Goal: Information Seeking & Learning: Learn about a topic

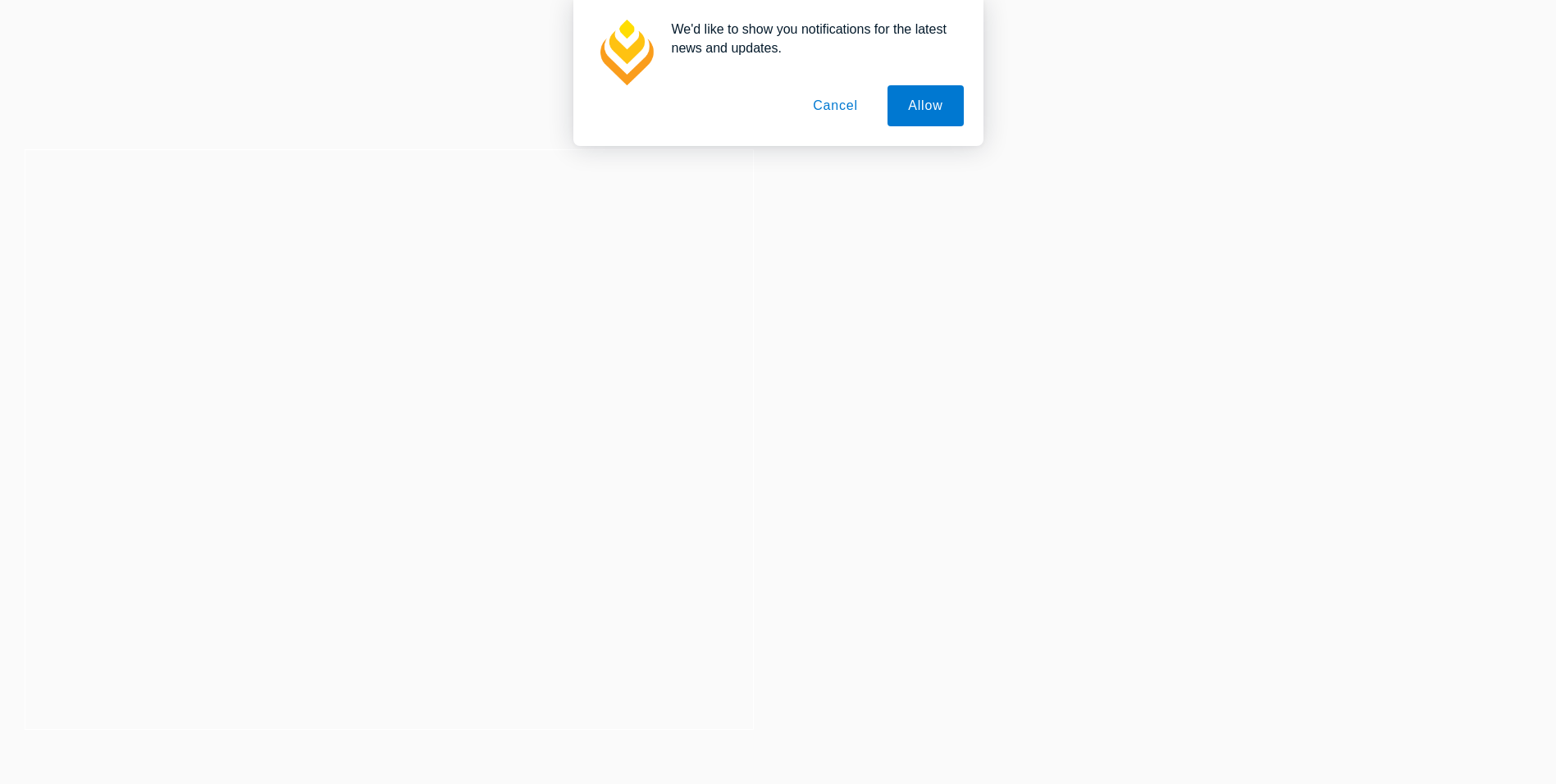
click at [854, 103] on button "Cancel" at bounding box center [835, 106] width 86 height 41
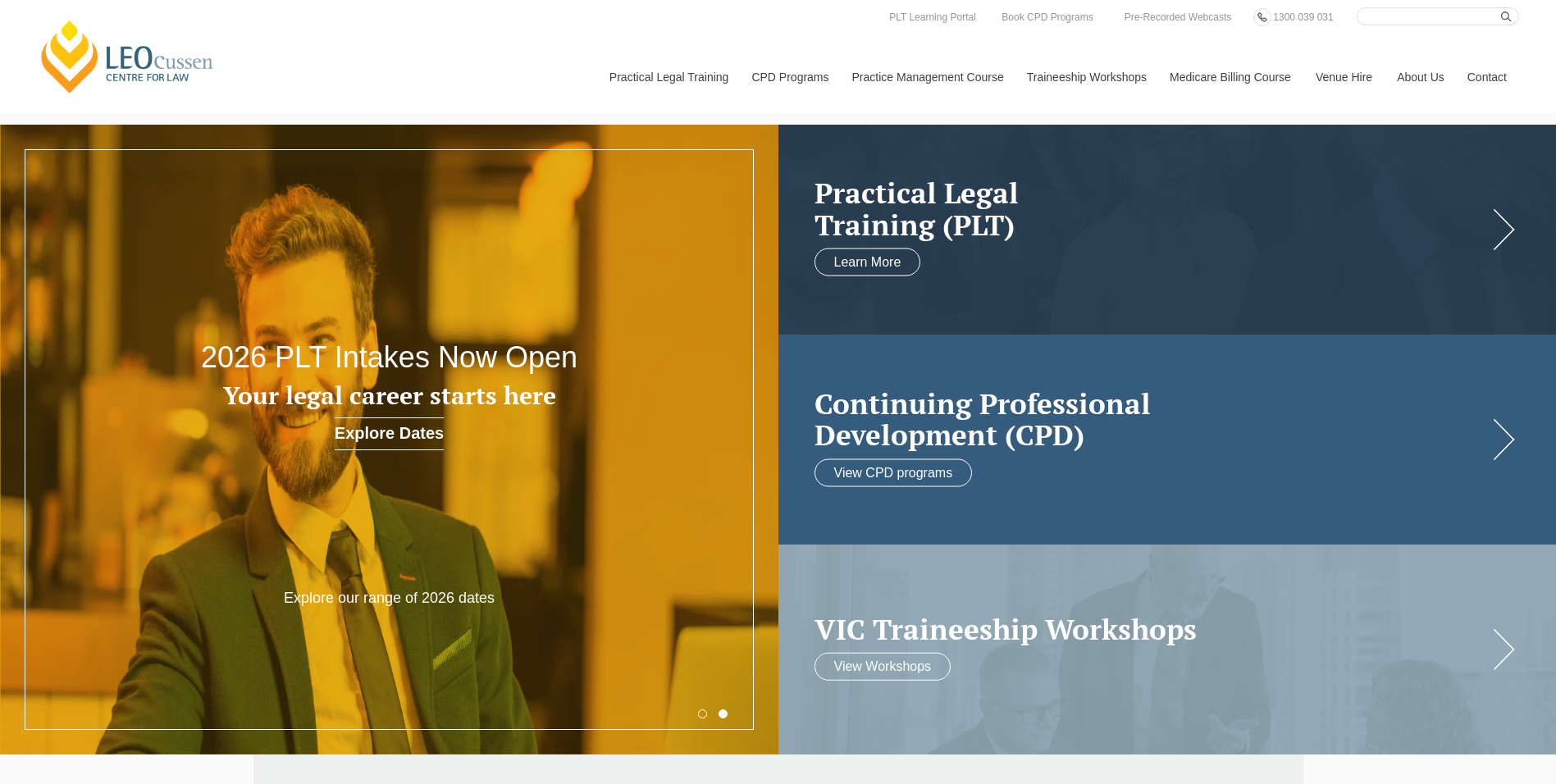
click at [1063, 349] on link at bounding box center [1167, 439] width 778 height 209
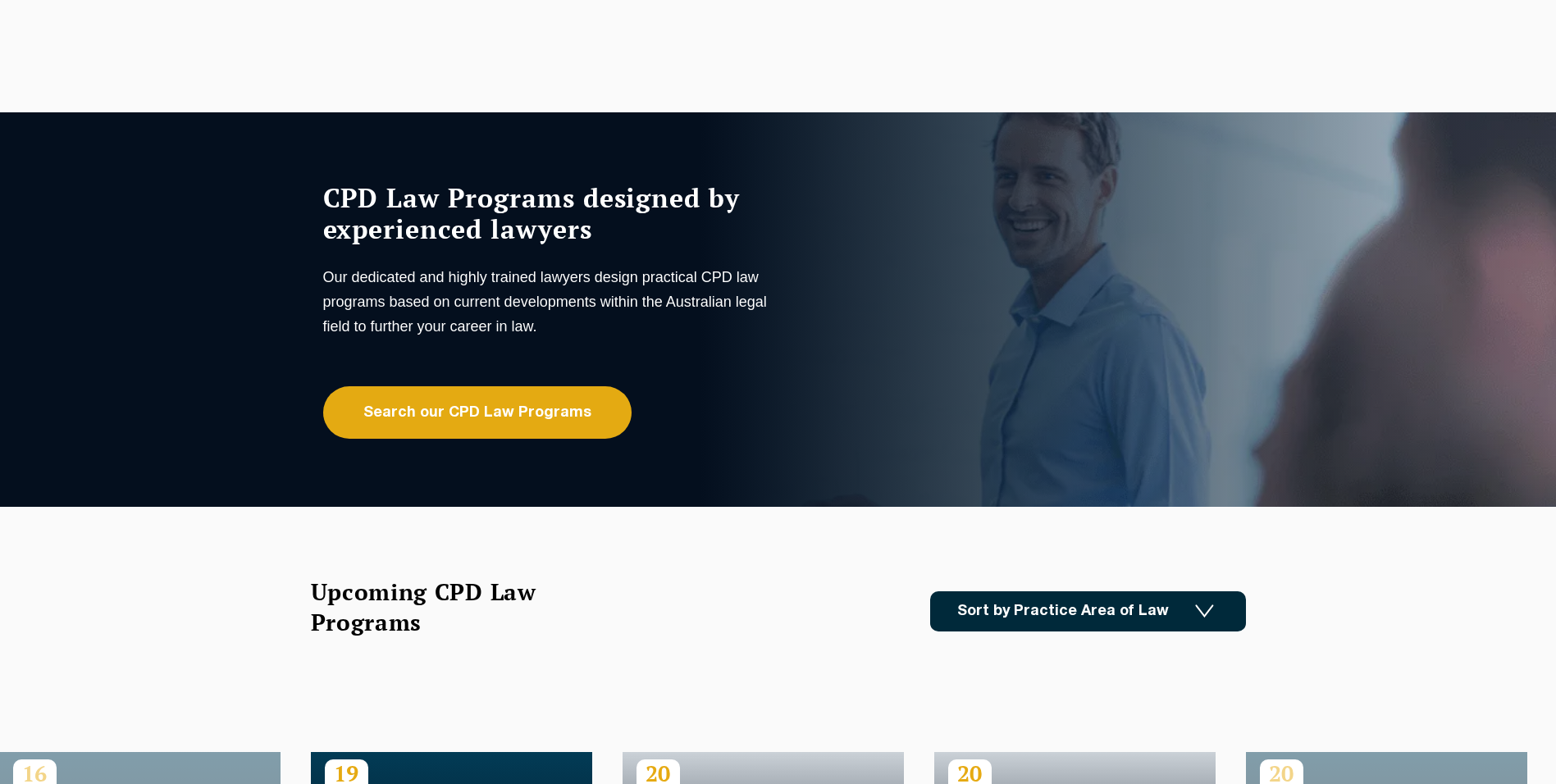
drag, startPoint x: 1231, startPoint y: 354, endPoint x: 776, endPoint y: 376, distance: 455.5
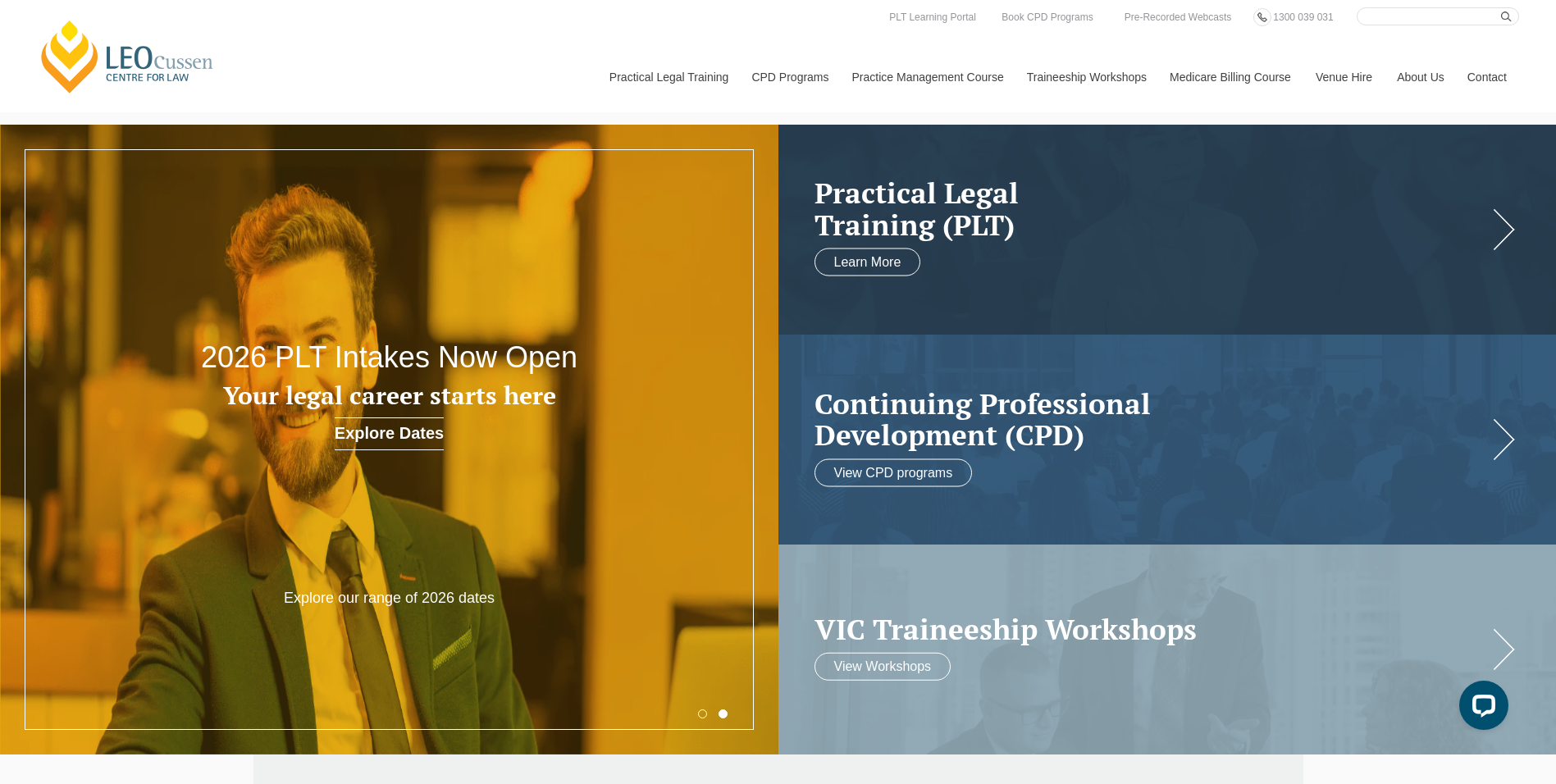
click at [895, 38] on nav "Practical Legal Training Our Practical Legal Training Program Program Dates & F…" at bounding box center [1058, 68] width 922 height 87
